Goal: Transaction & Acquisition: Book appointment/travel/reservation

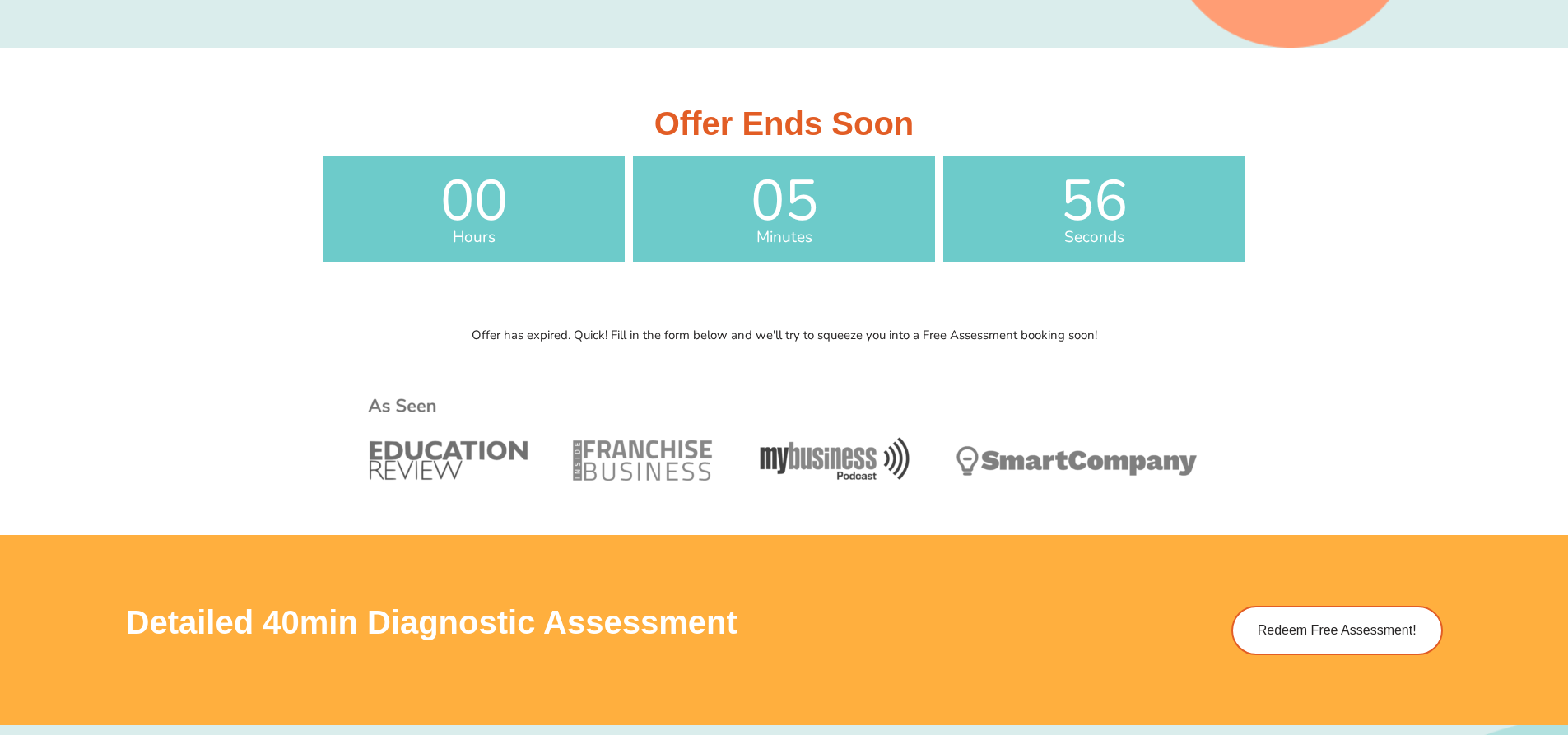
scroll to position [656, 0]
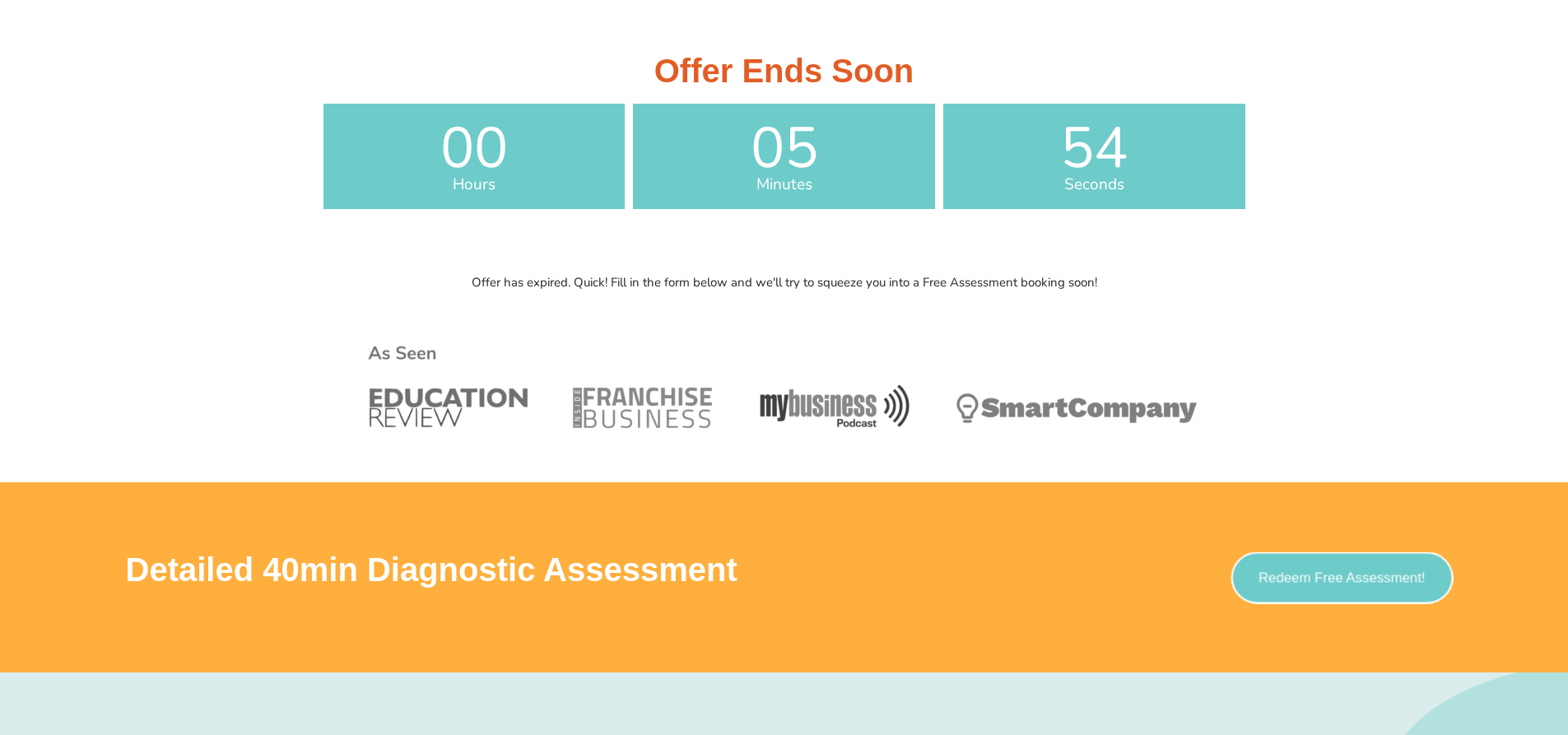
click at [1288, 577] on span "Redeem Free Assessment!" at bounding box center [1342, 577] width 167 height 14
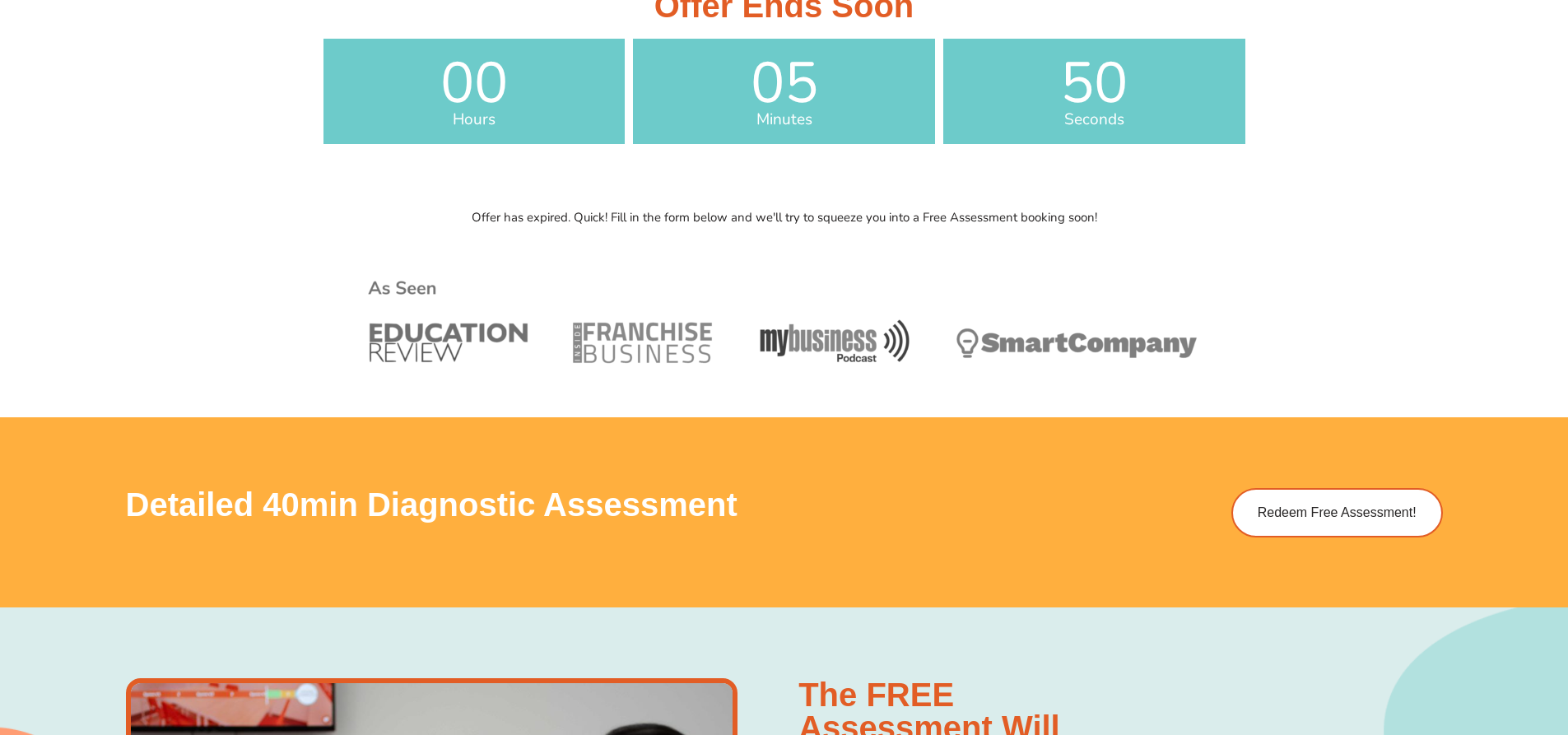
scroll to position [736, 0]
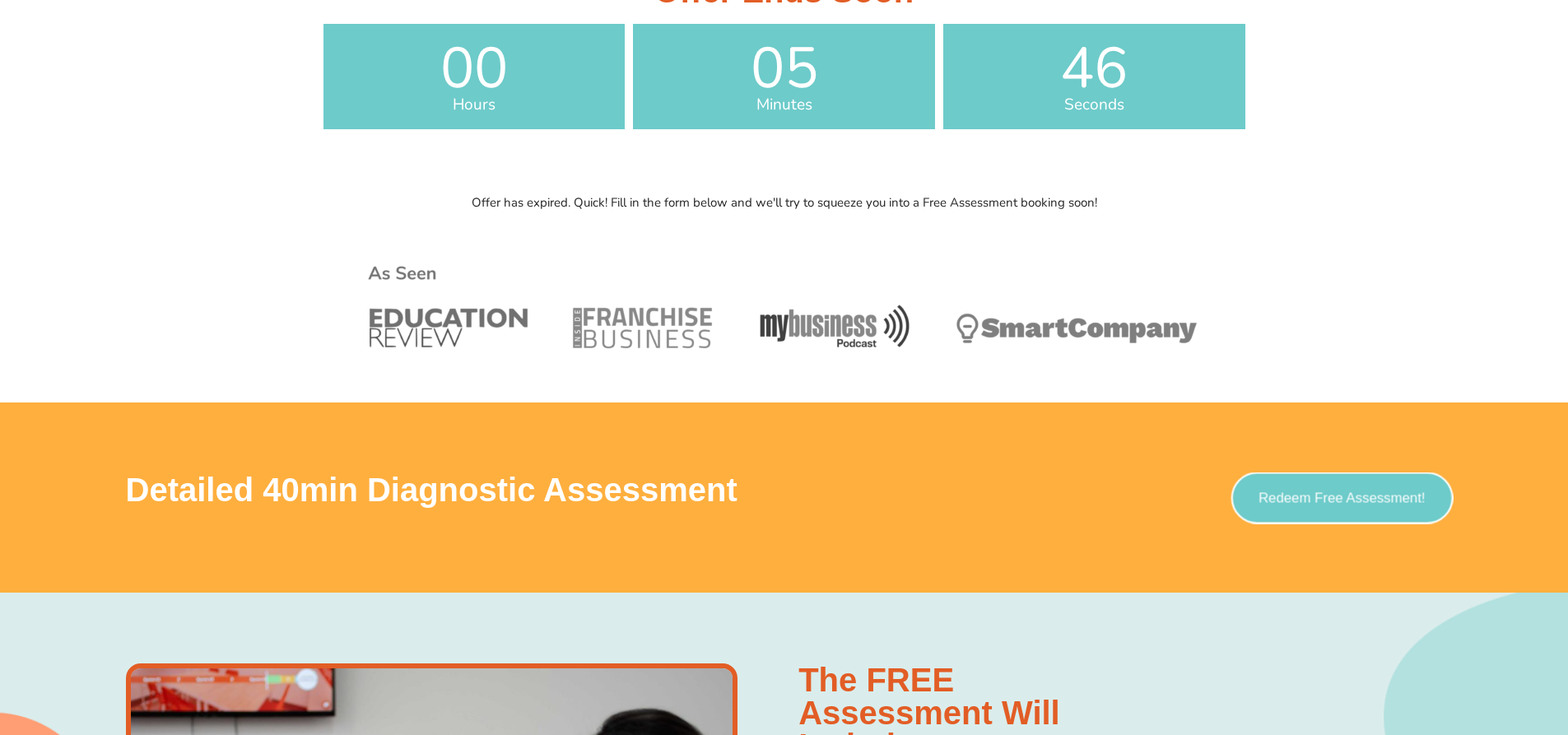
click at [1319, 498] on span "Redeem Free Assessment!" at bounding box center [1342, 497] width 167 height 14
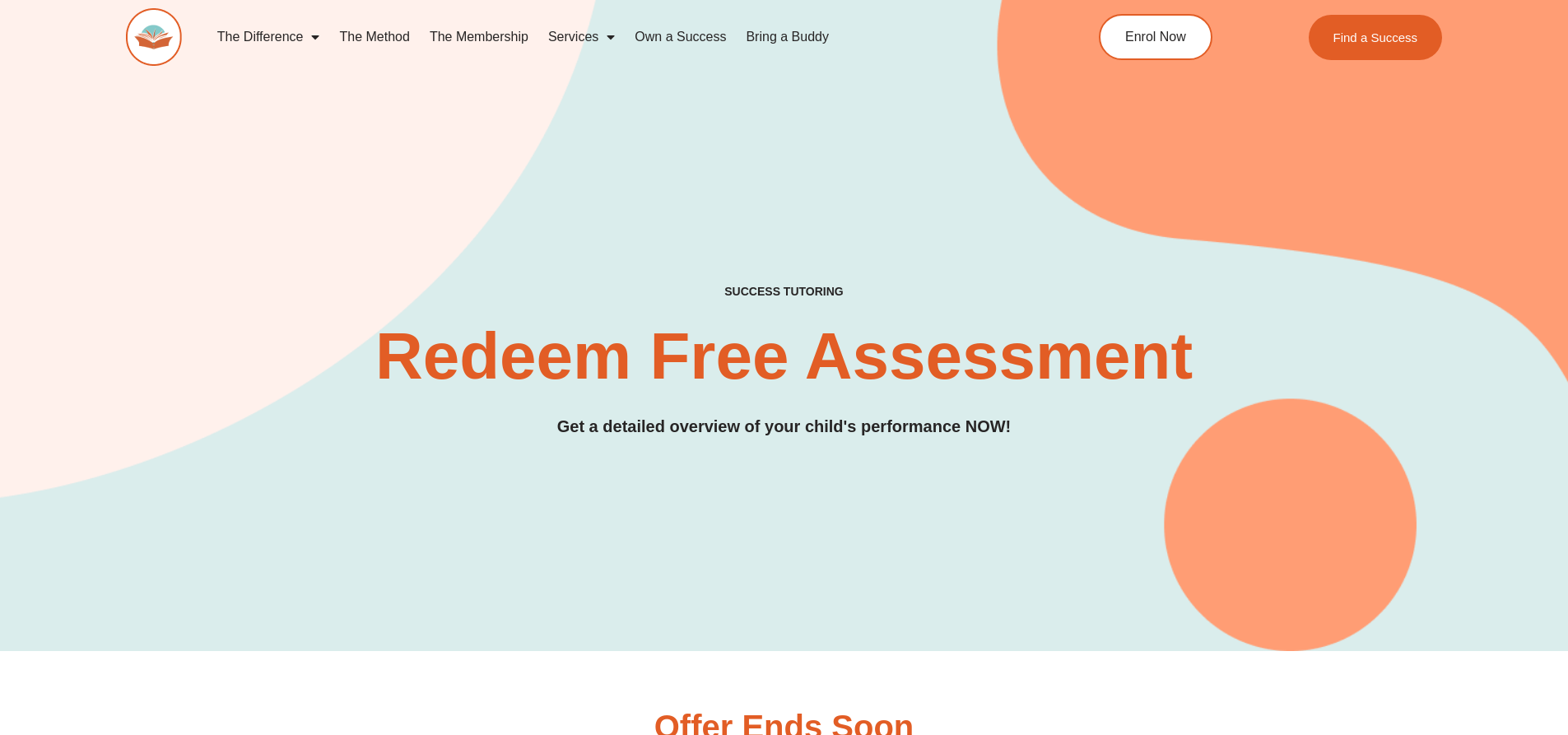
scroll to position [538, 0]
